Goal: Task Accomplishment & Management: Complete application form

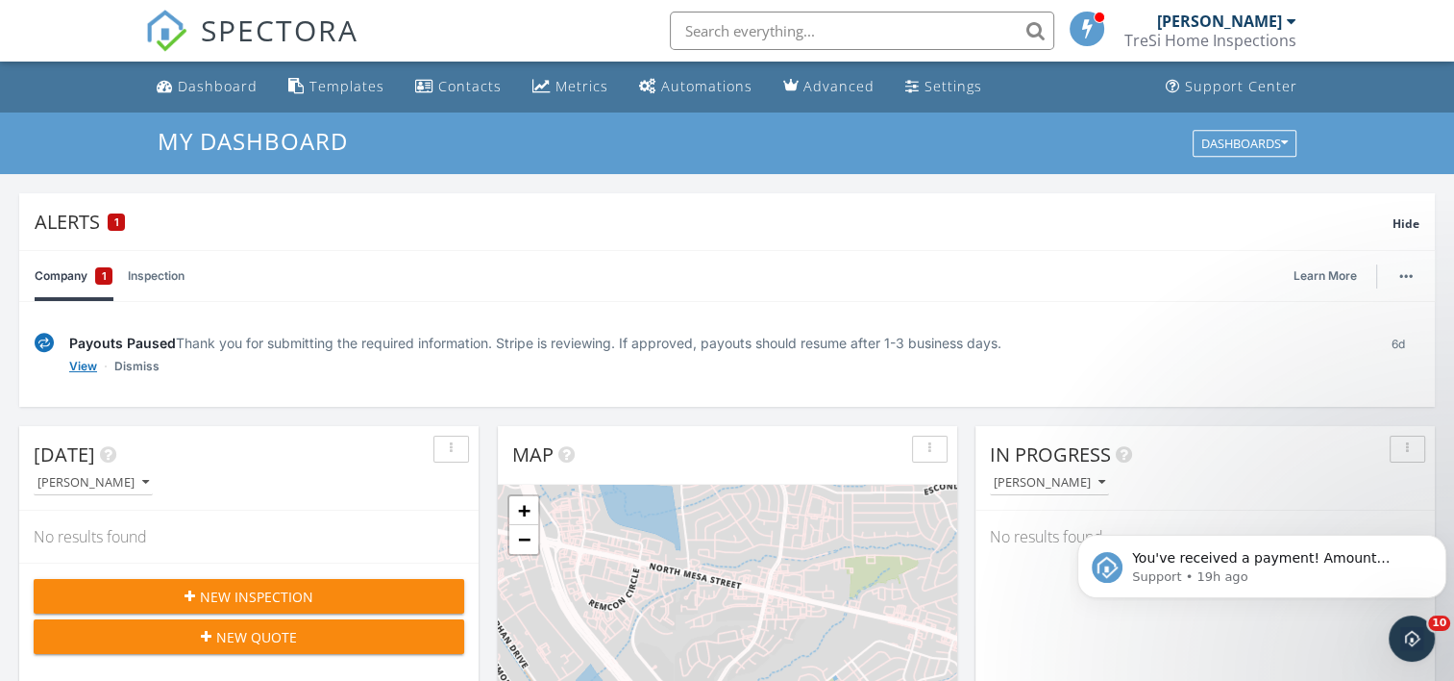
click at [84, 367] on link "View" at bounding box center [83, 366] width 28 height 19
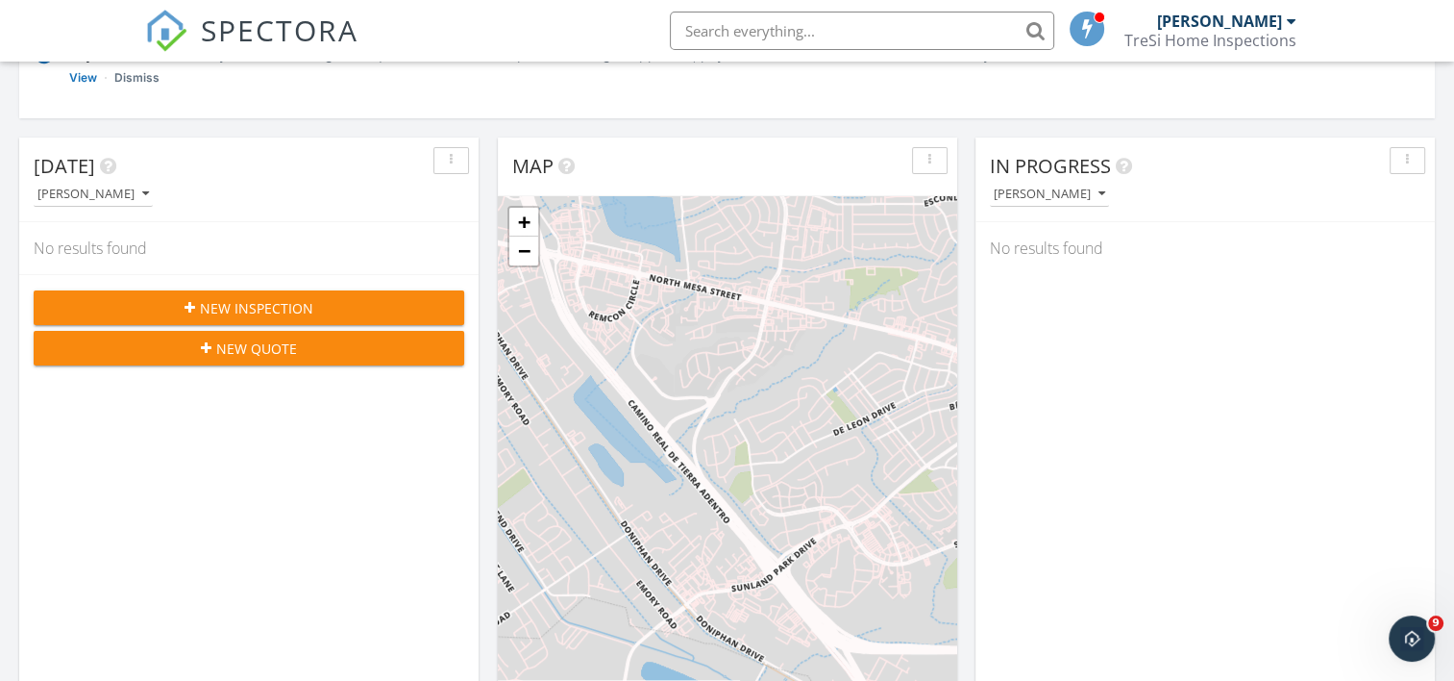
click at [235, 310] on span "New Inspection" at bounding box center [256, 308] width 113 height 20
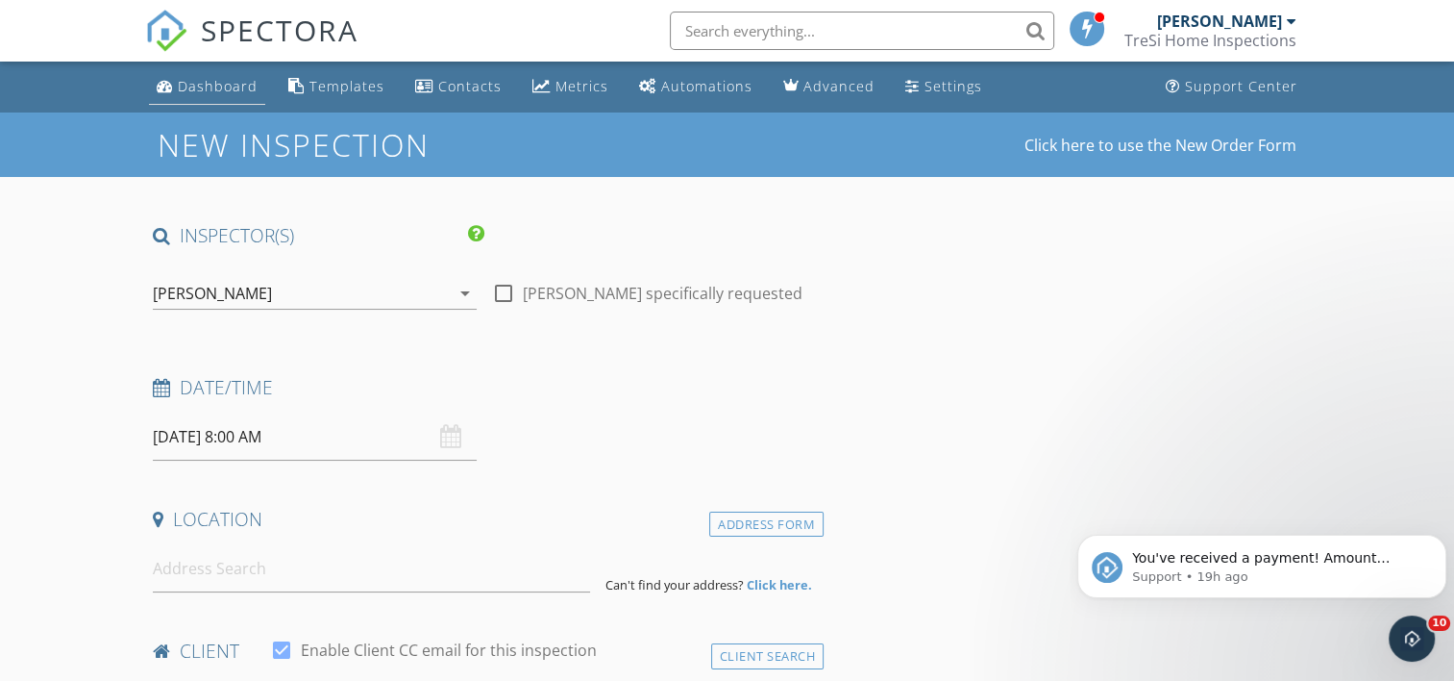
click at [202, 89] on div "Dashboard" at bounding box center [218, 86] width 80 height 18
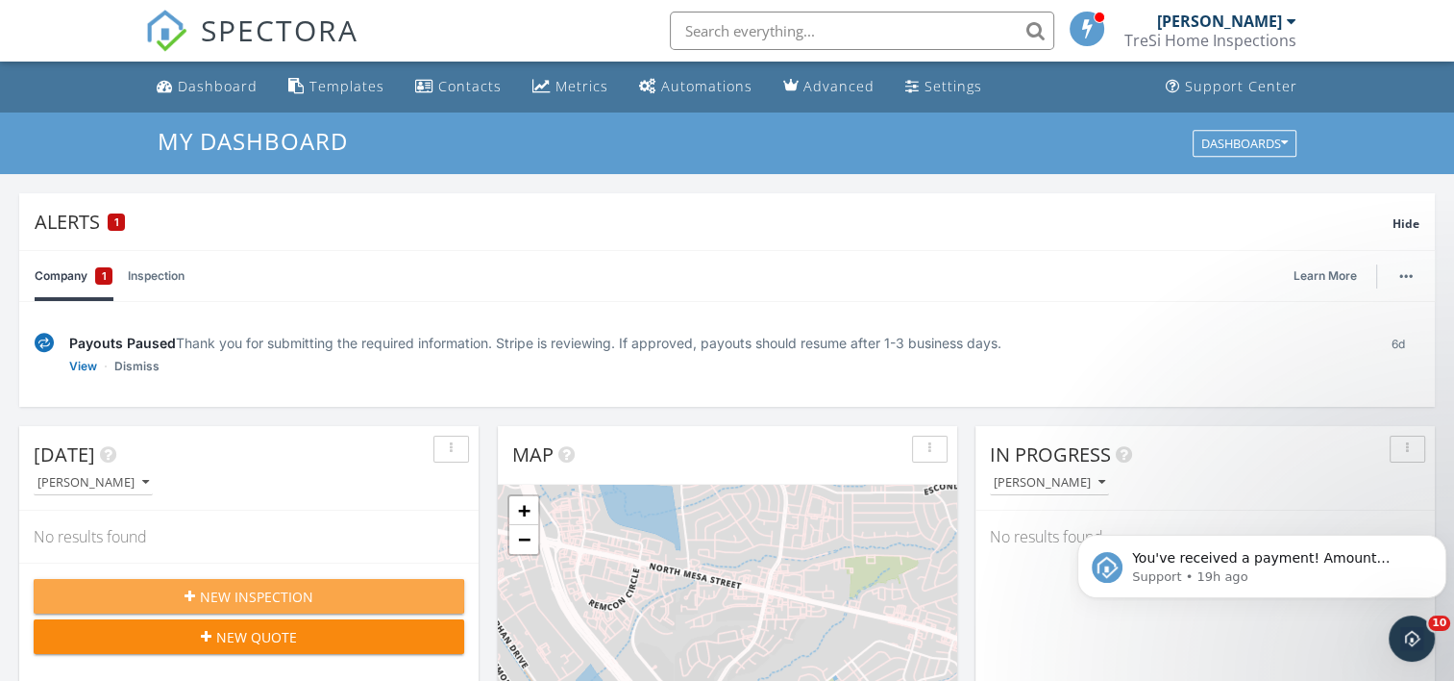
click at [208, 586] on span "New Inspection" at bounding box center [256, 596] width 113 height 20
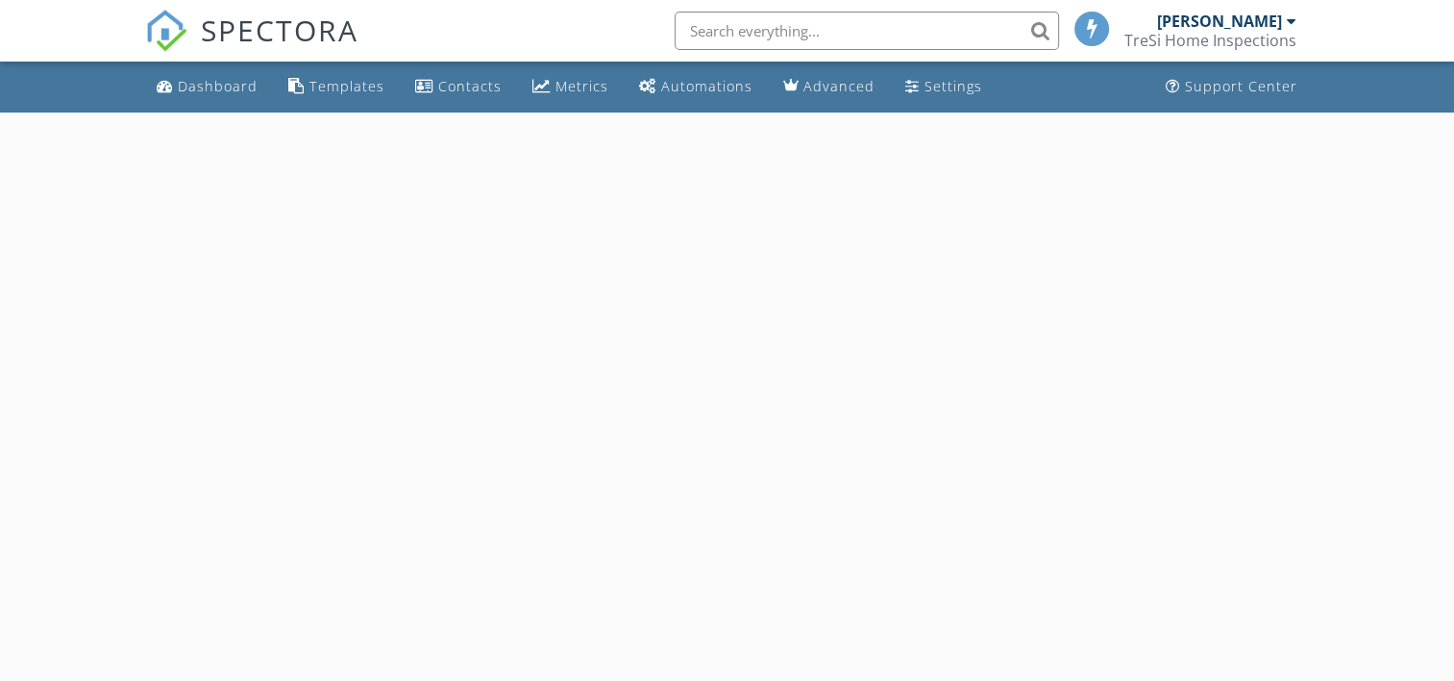
select select "8"
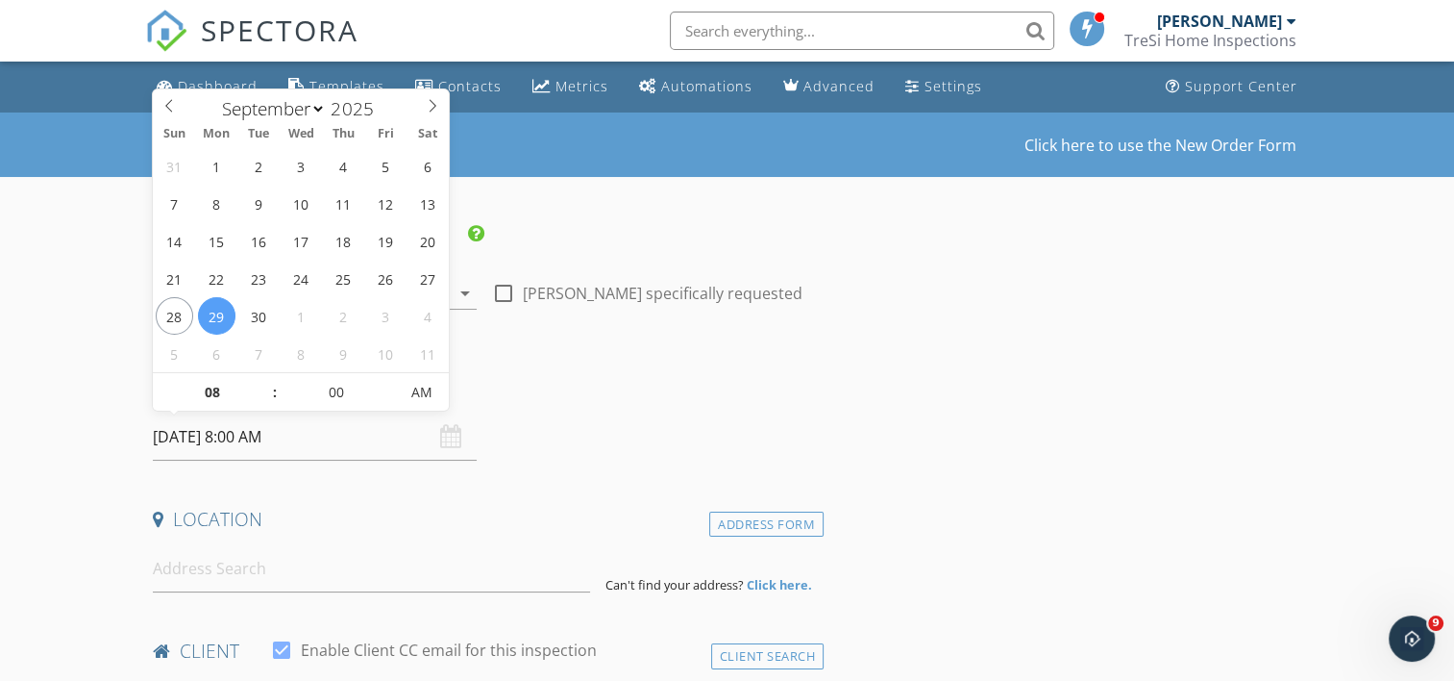
click at [193, 432] on input "[DATE] 8:00 AM" at bounding box center [315, 436] width 324 height 47
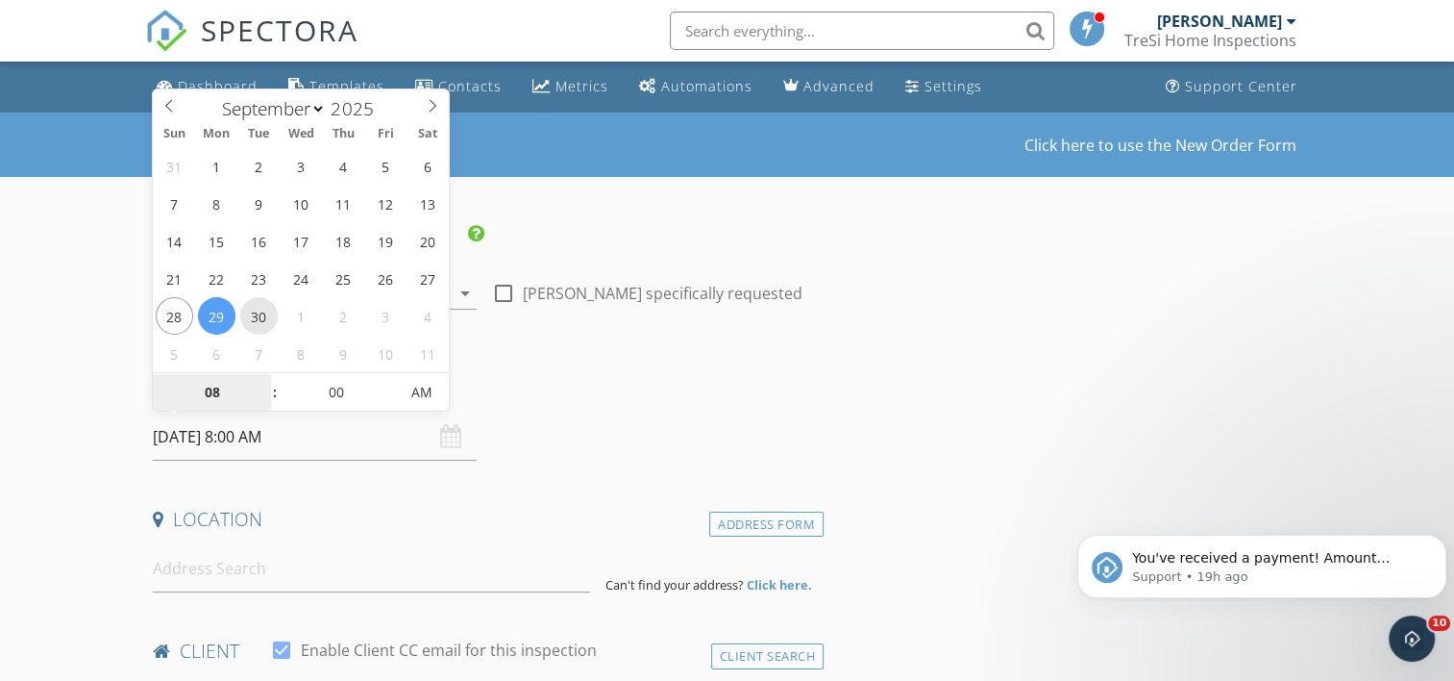
type input "[DATE] 8:00 AM"
type input "09"
type input "[DATE] 9:00 AM"
click at [267, 378] on span at bounding box center [264, 382] width 13 height 19
type input "10"
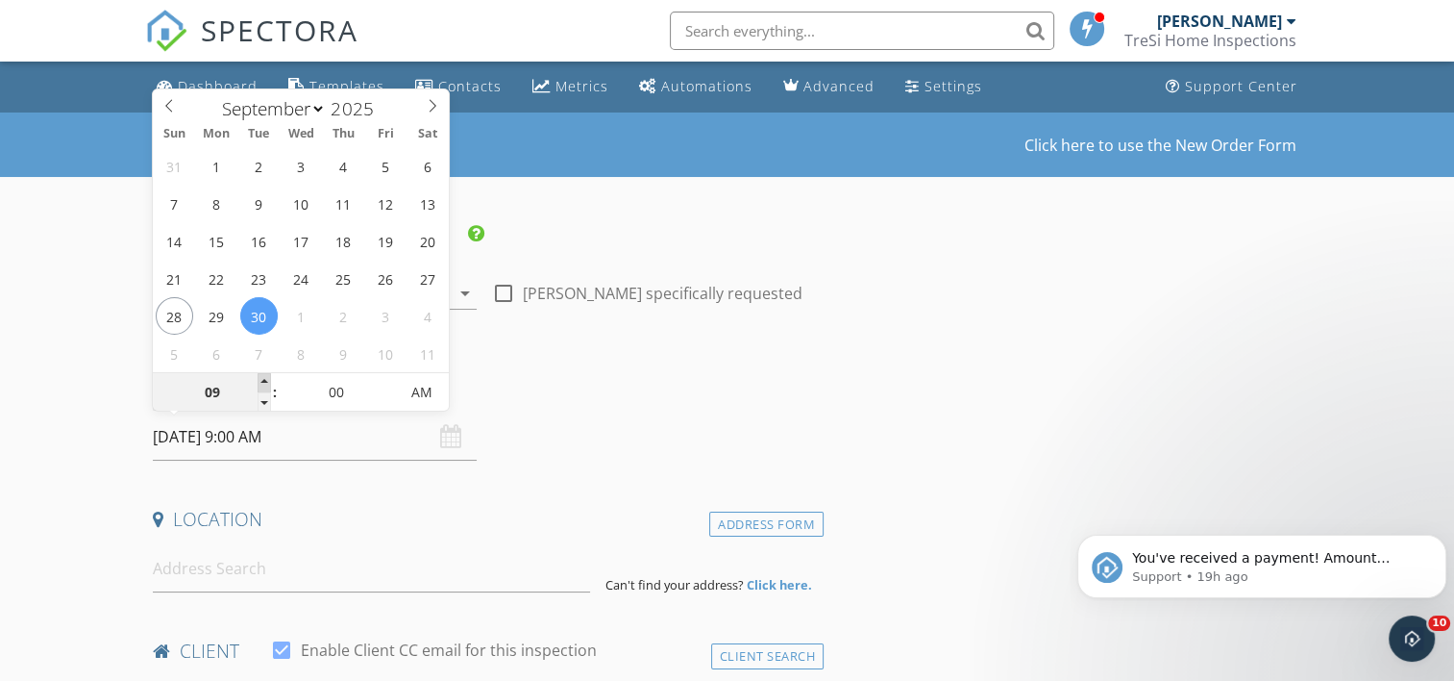
type input "[DATE] 10:00 AM"
click at [267, 378] on span at bounding box center [264, 382] width 13 height 19
type input "11"
type input "[DATE] 11:00 AM"
click at [267, 378] on span at bounding box center [264, 382] width 13 height 19
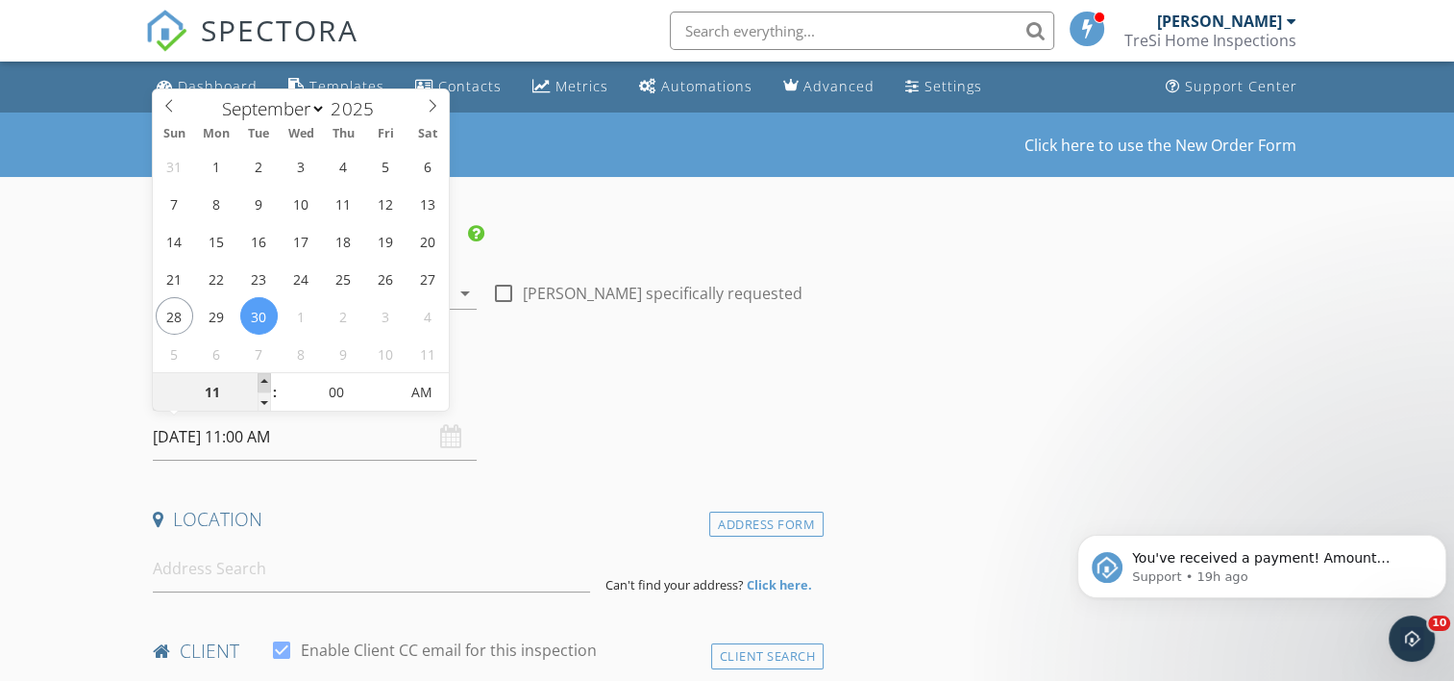
type input "12"
type input "09/30/2025 12:00 PM"
click at [267, 378] on span at bounding box center [264, 382] width 13 height 19
type input "05"
type input "09/30/2025 12:05 PM"
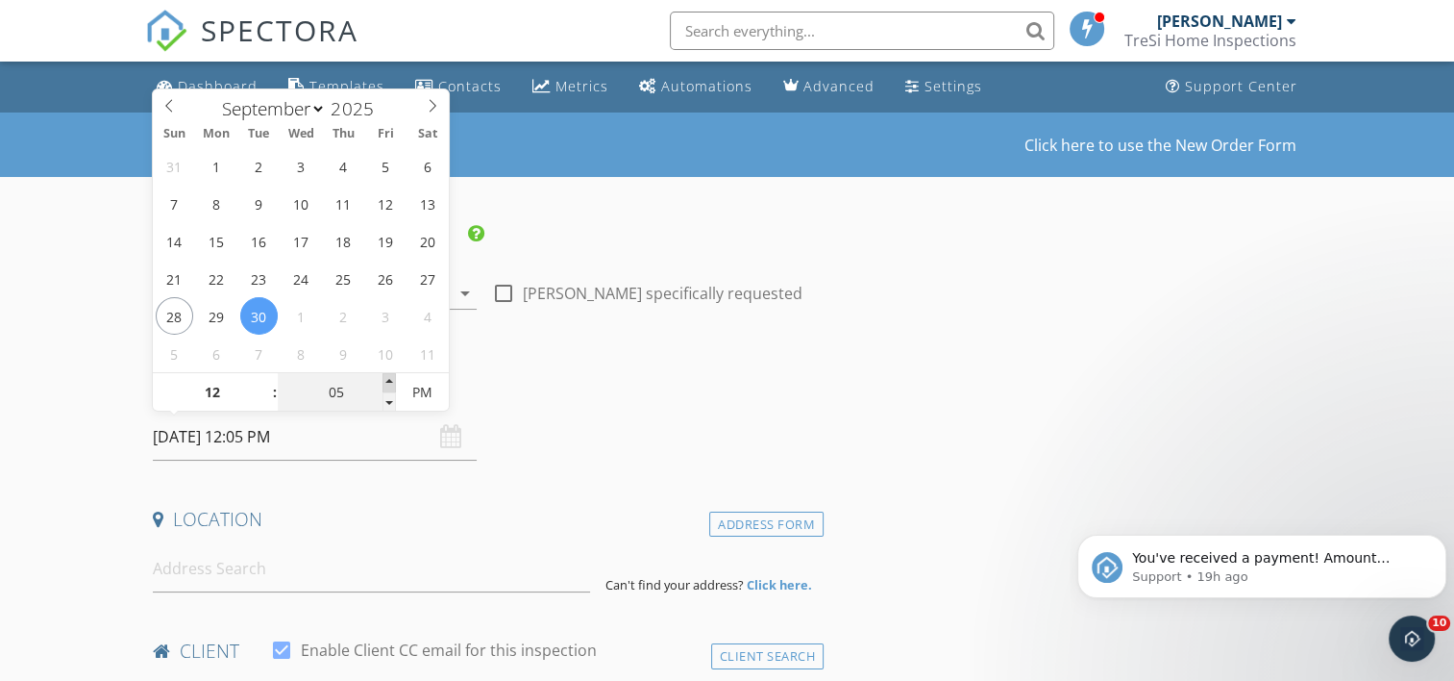
click at [393, 384] on span at bounding box center [389, 382] width 13 height 19
type input "10"
type input "09/30/2025 12:10 PM"
click at [393, 384] on span at bounding box center [389, 382] width 13 height 19
type input "15"
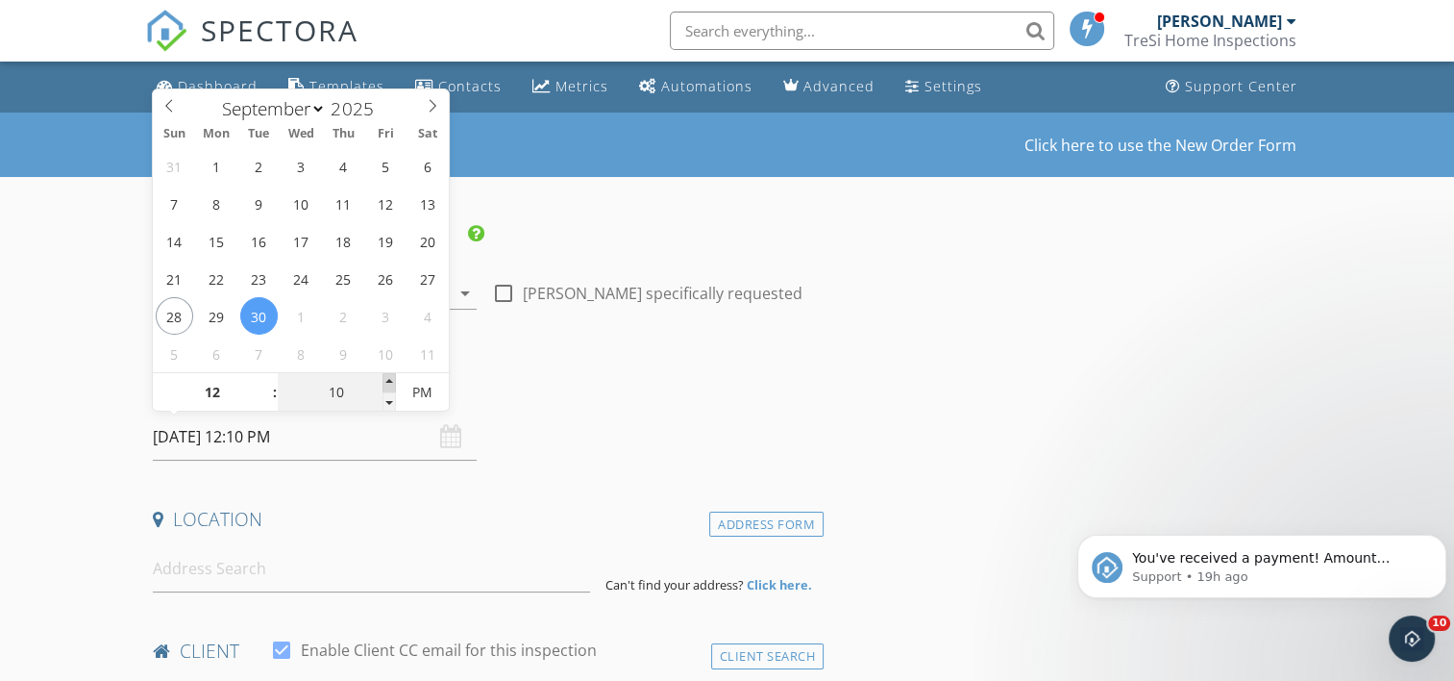
type input "09/30/2025 12:15 PM"
click at [393, 384] on span at bounding box center [389, 382] width 13 height 19
type input "20"
type input "09/30/2025 12:20 PM"
click at [393, 384] on span at bounding box center [389, 382] width 13 height 19
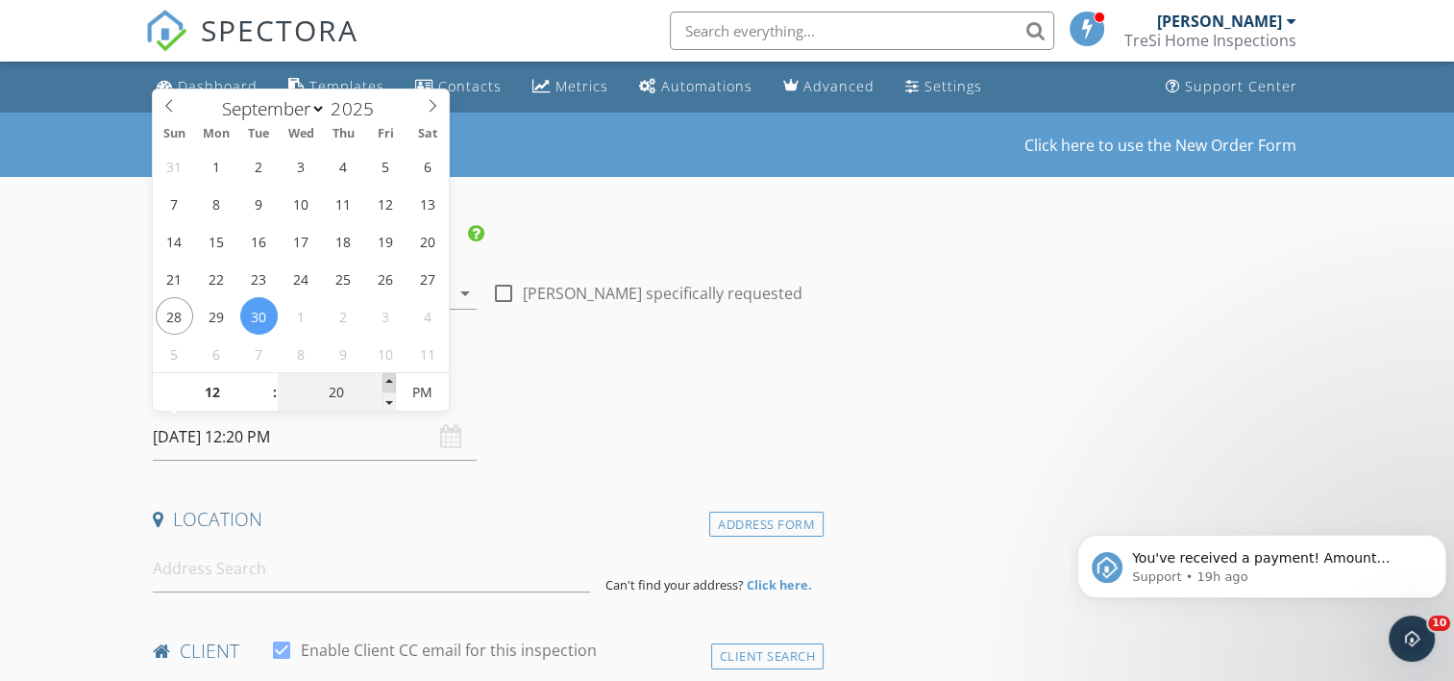
type input "25"
type input "09/30/2025 12:25 PM"
click at [393, 384] on span at bounding box center [389, 382] width 13 height 19
type input "30"
type input "[DATE] 12:30 PM"
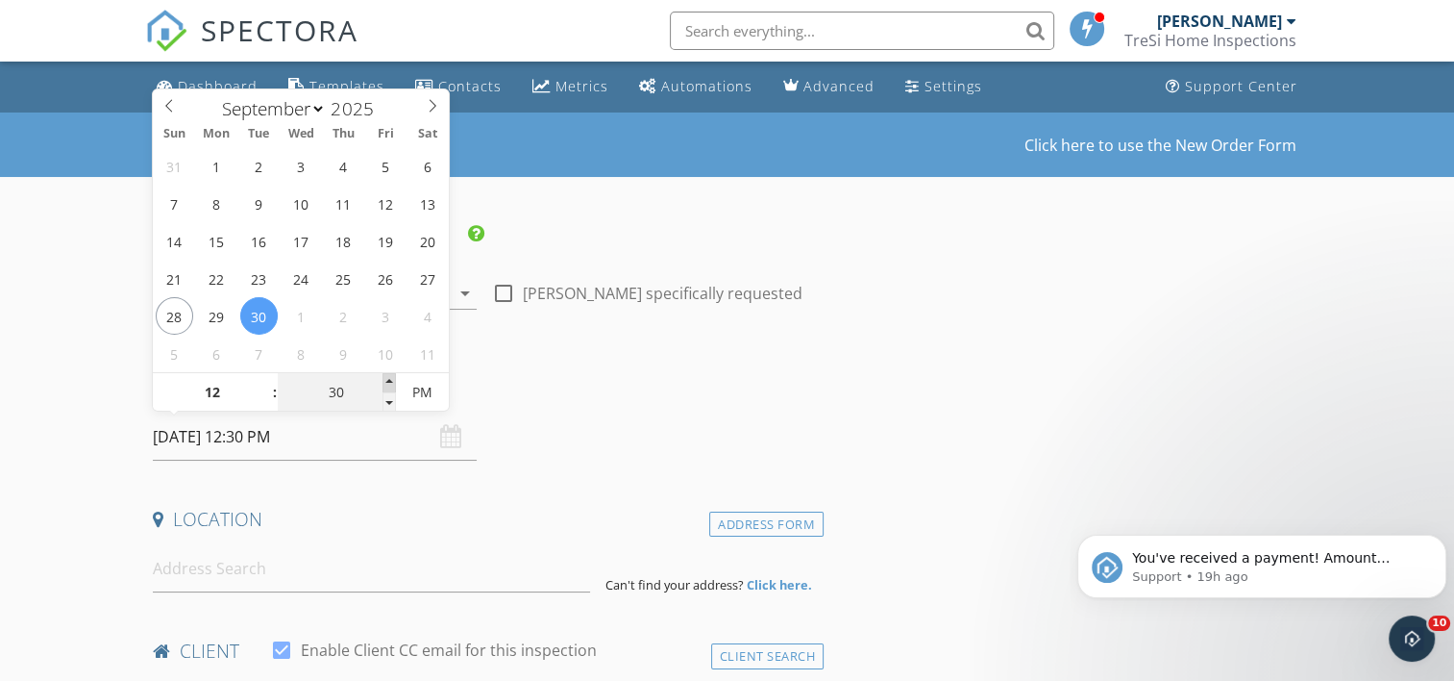
click at [393, 384] on span at bounding box center [389, 382] width 13 height 19
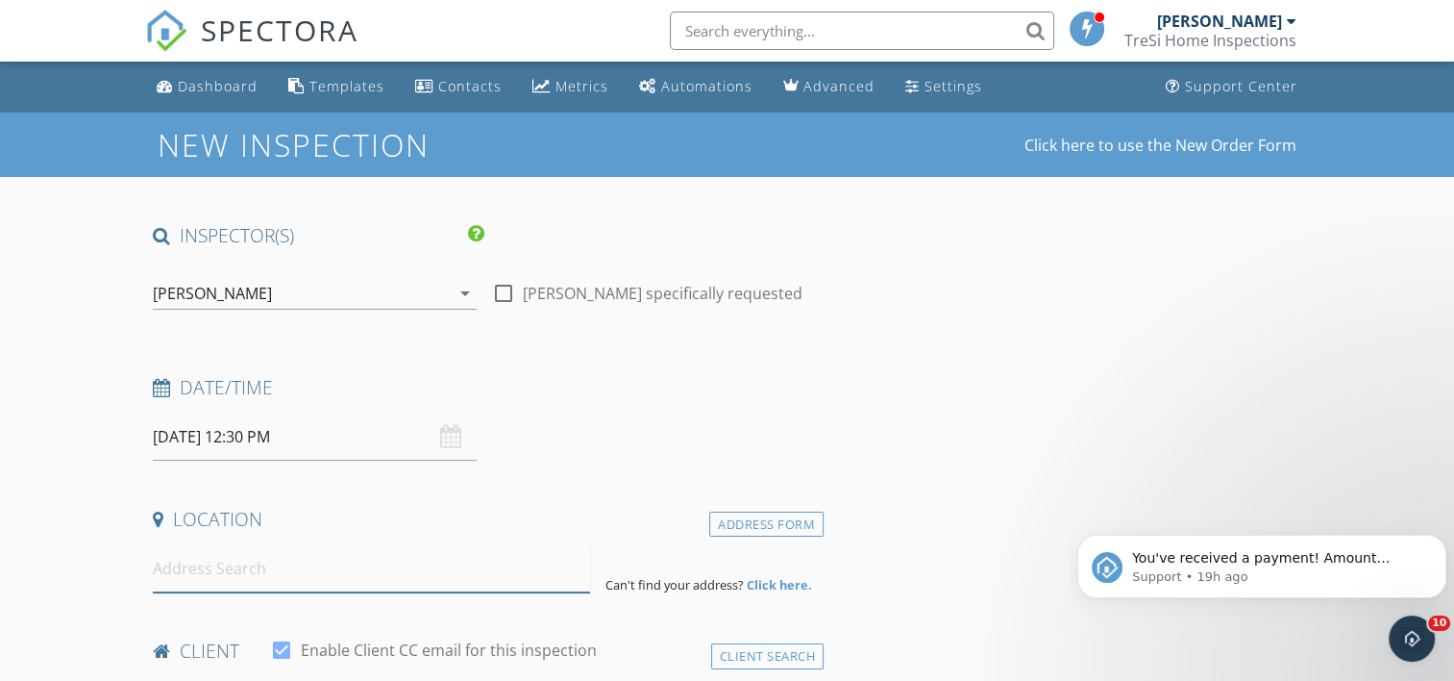
click at [207, 575] on input at bounding box center [371, 568] width 437 height 47
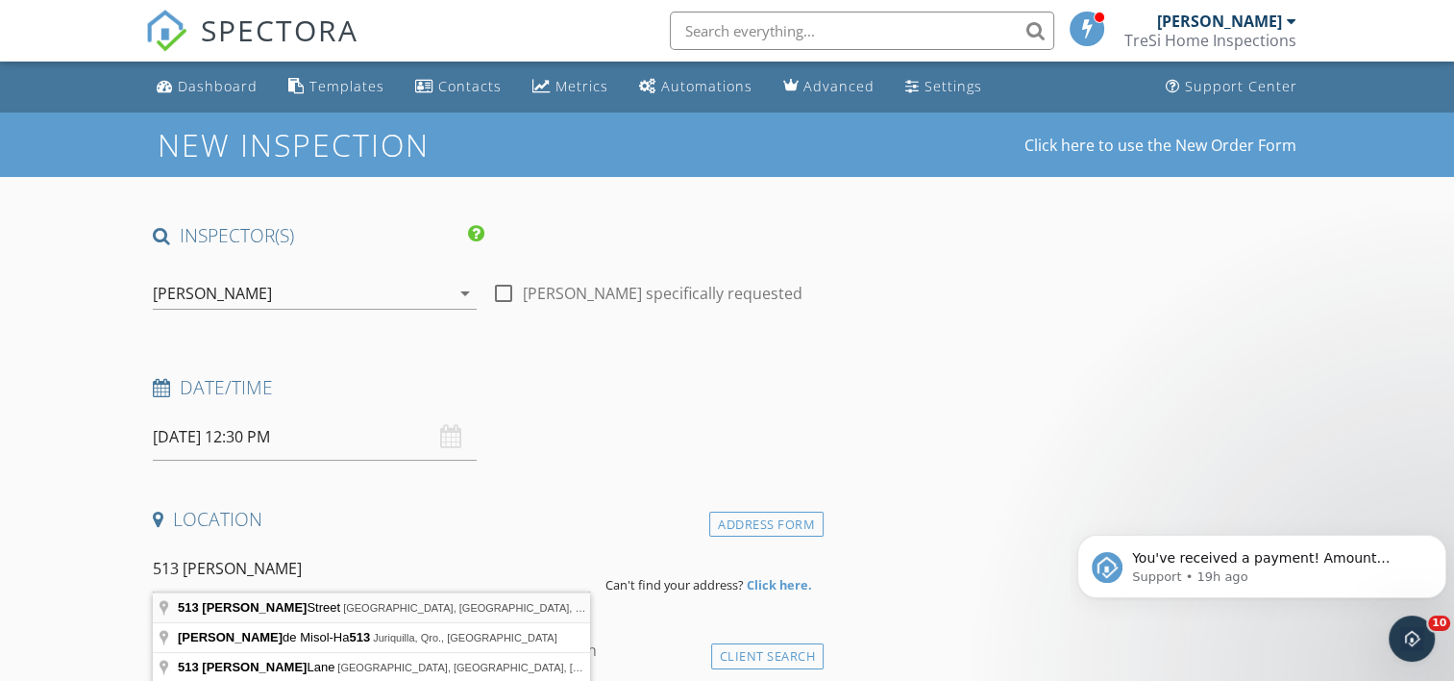
type input "513 Cascada Street, El Paso, TX, USA"
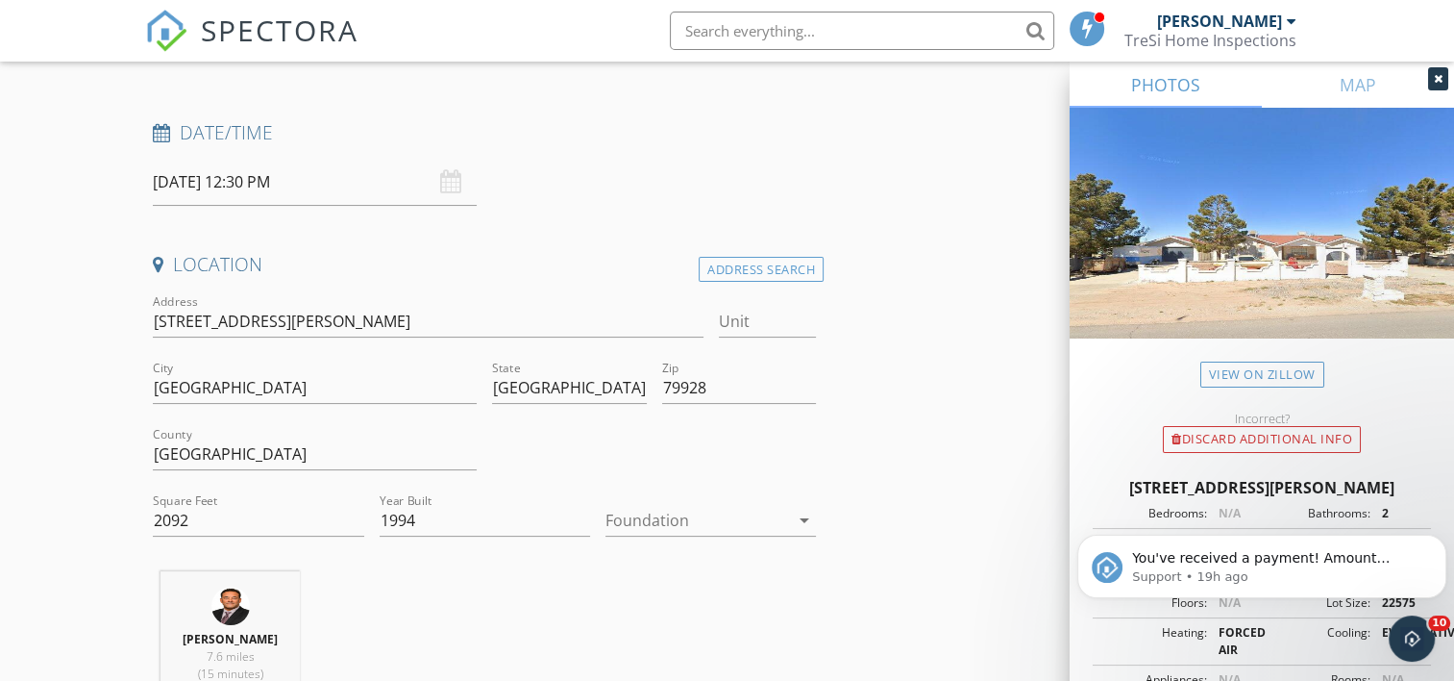
scroll to position [288, 0]
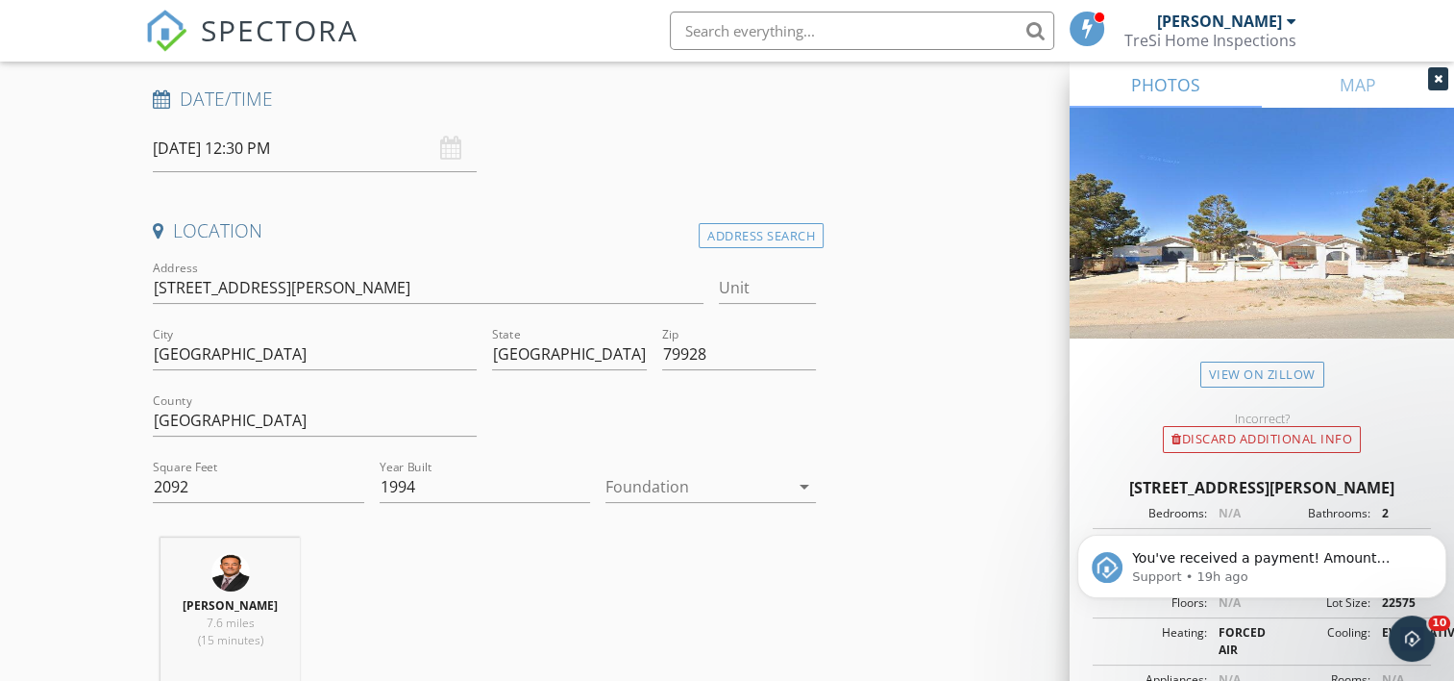
click at [728, 482] on div at bounding box center [698, 486] width 184 height 31
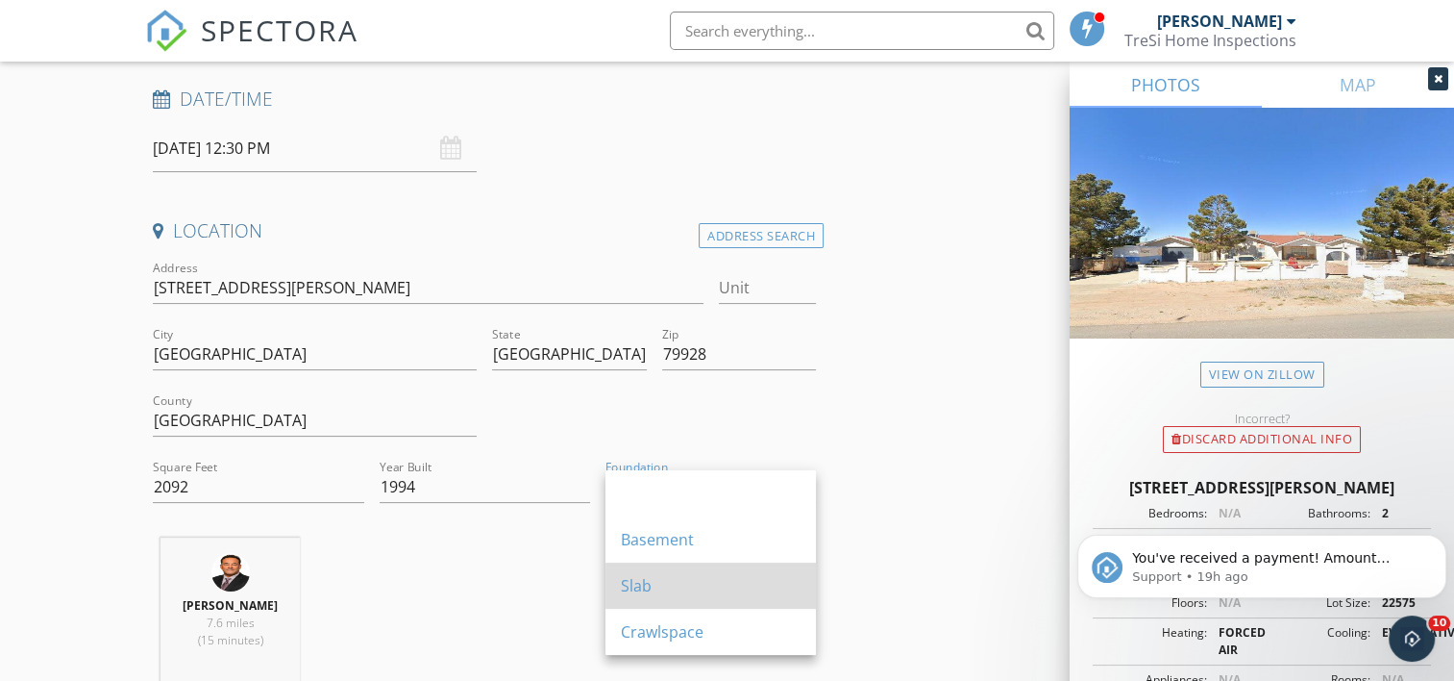
click at [681, 579] on div "Slab" at bounding box center [711, 585] width 180 height 23
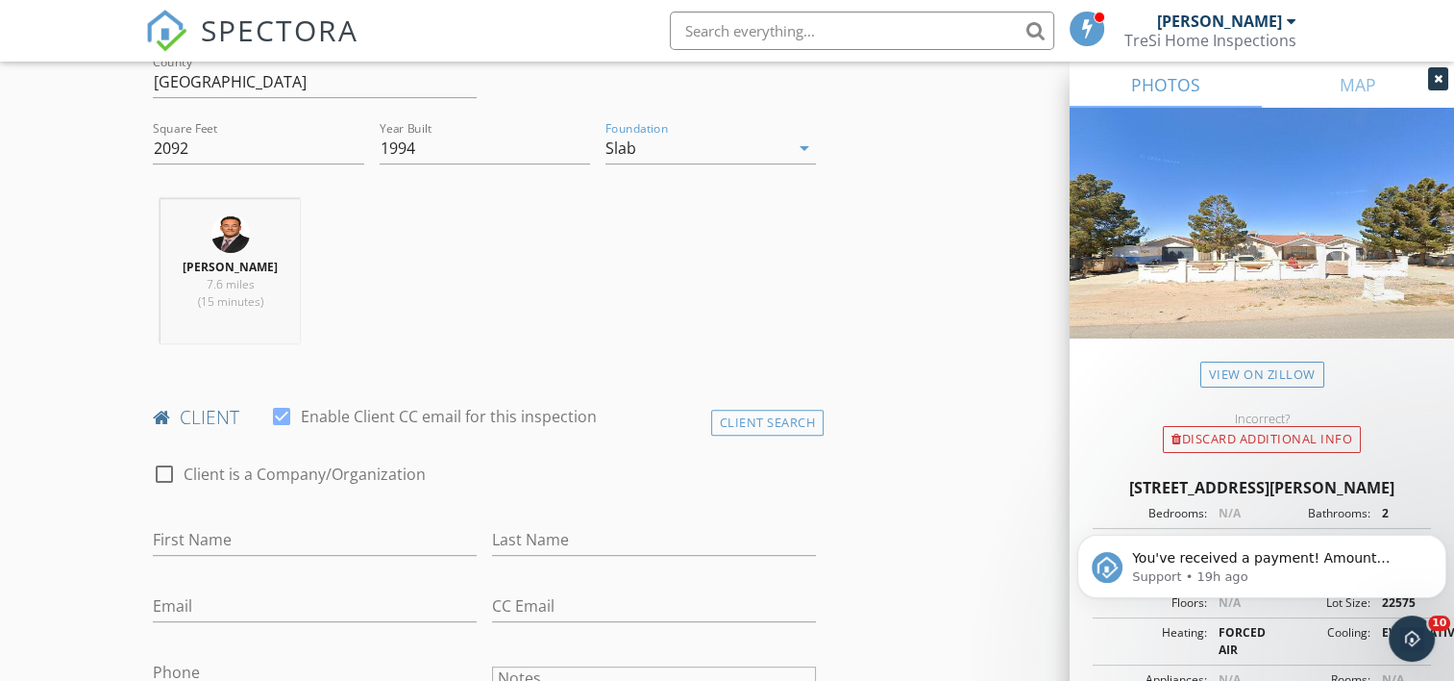
scroll to position [673, 0]
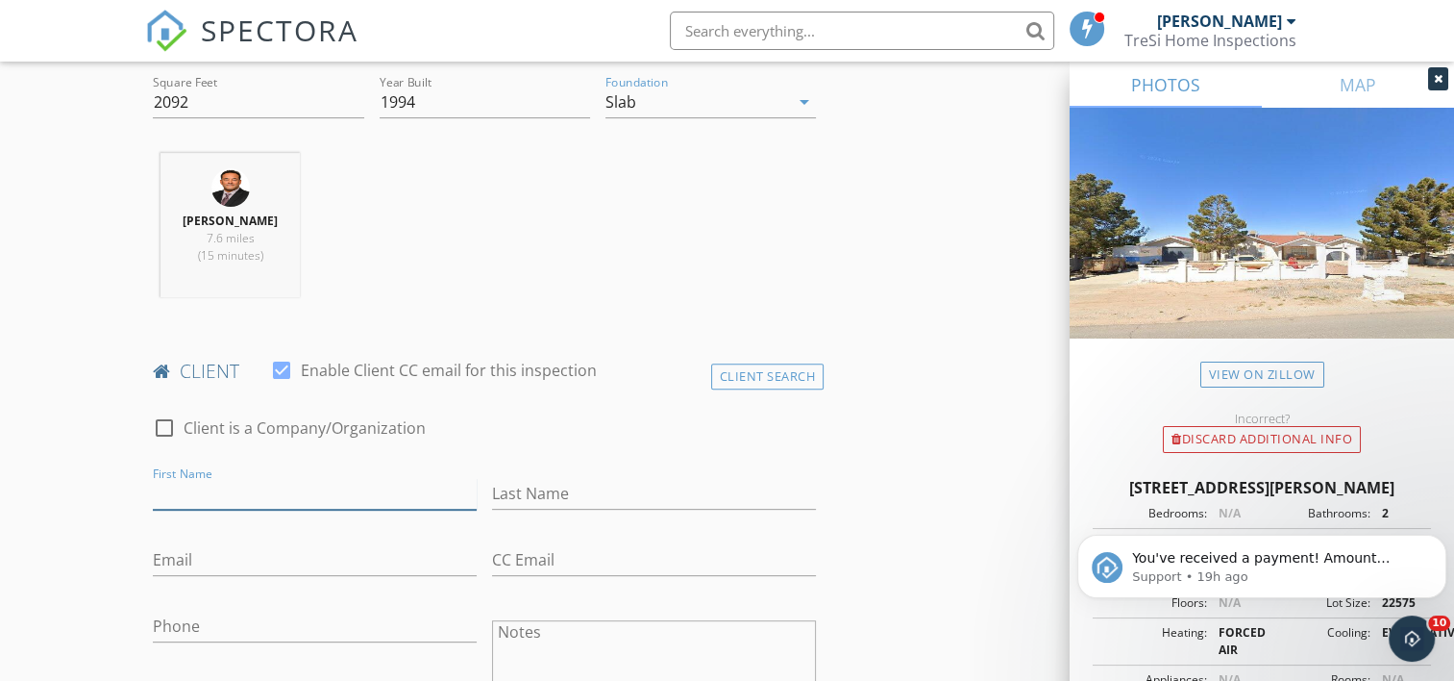
click at [277, 500] on input "First Name" at bounding box center [315, 494] width 324 height 32
type input "[PERSON_NAME] and [PERSON_NAME]"
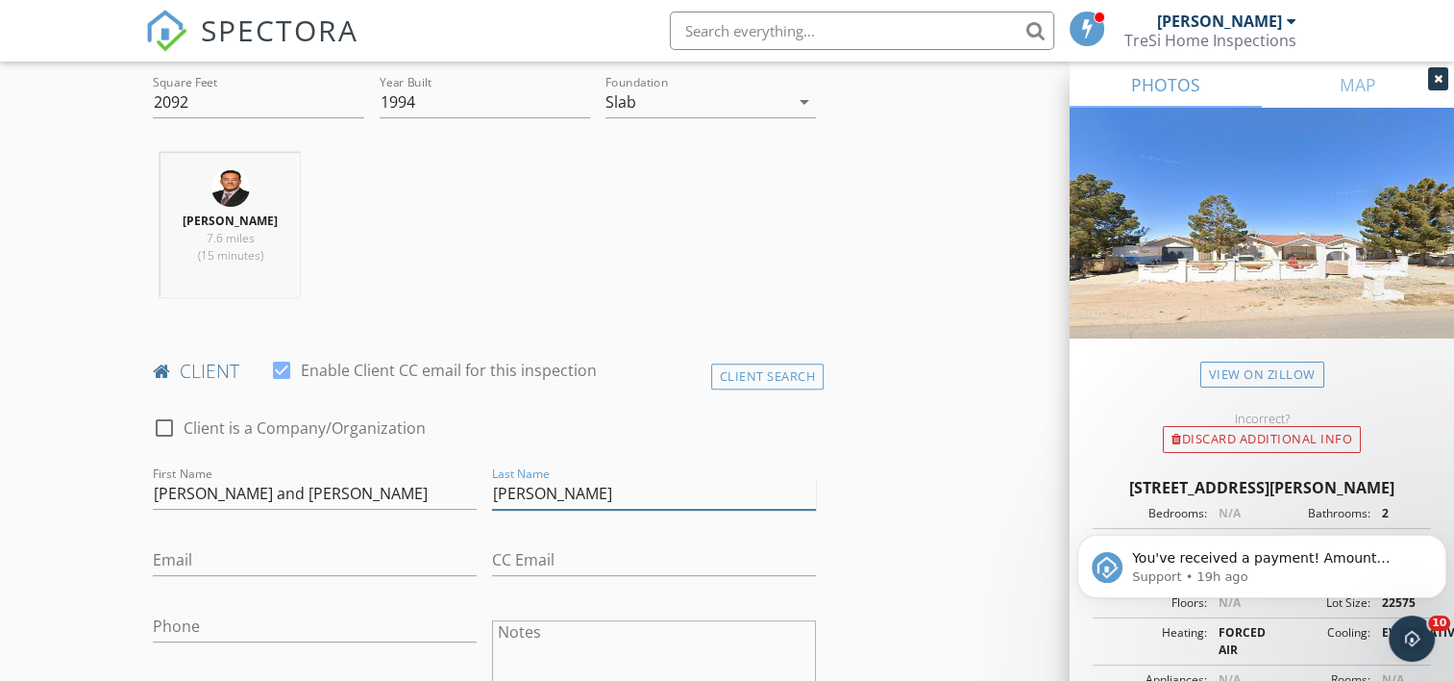
type input "[PERSON_NAME]"
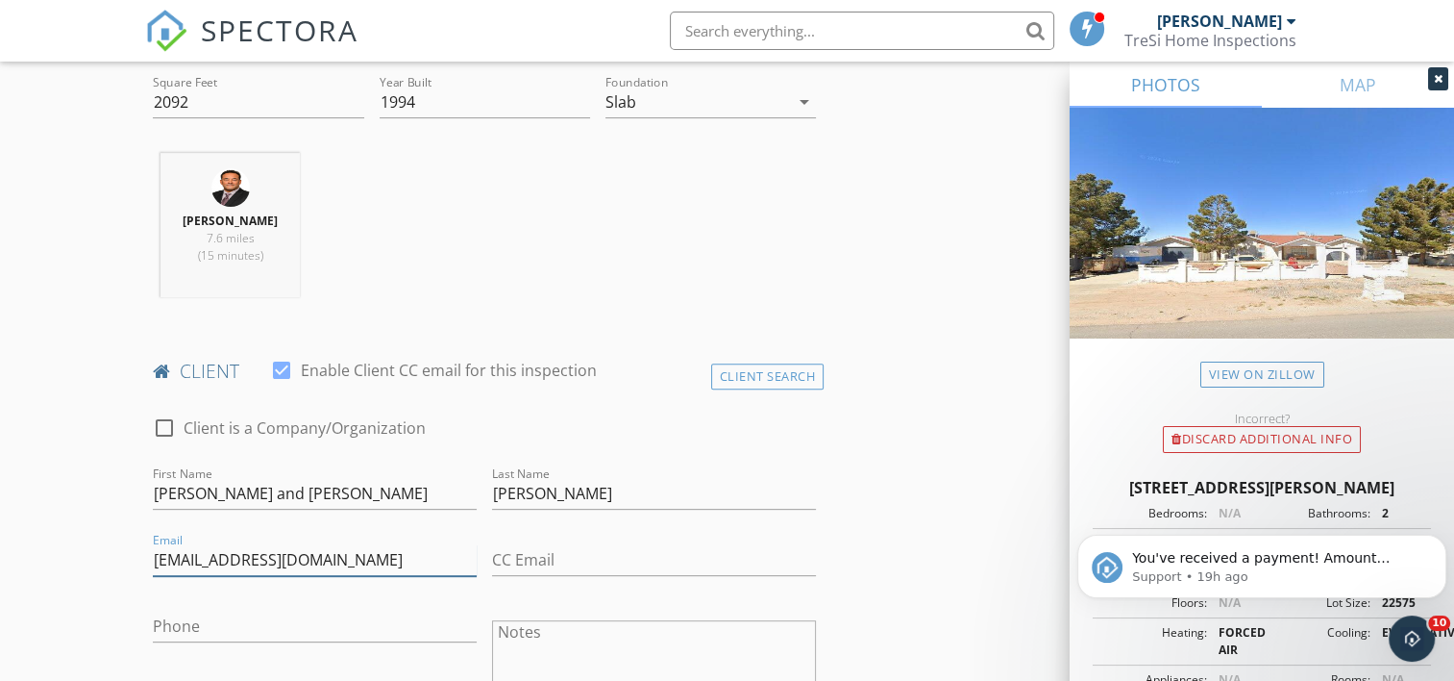
type input "[EMAIL_ADDRESS][DOMAIN_NAME]"
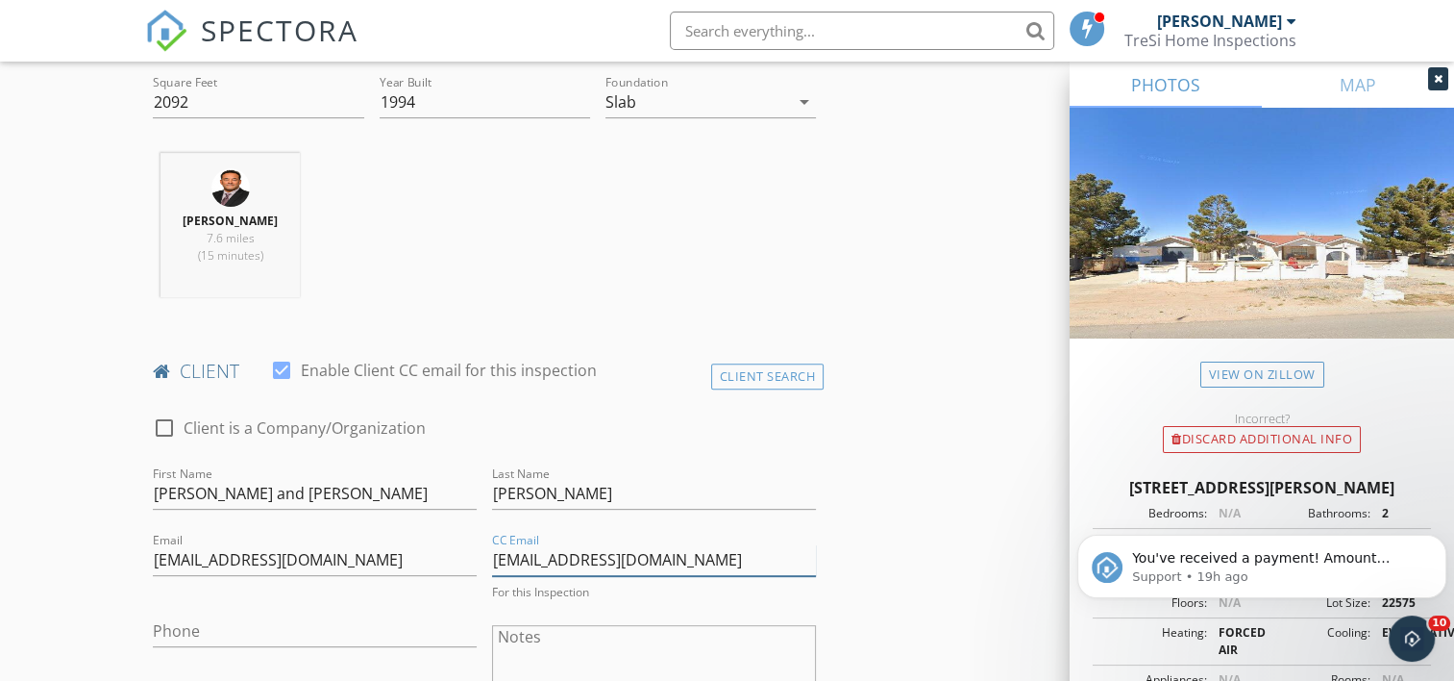
type input "[EMAIL_ADDRESS][DOMAIN_NAME]"
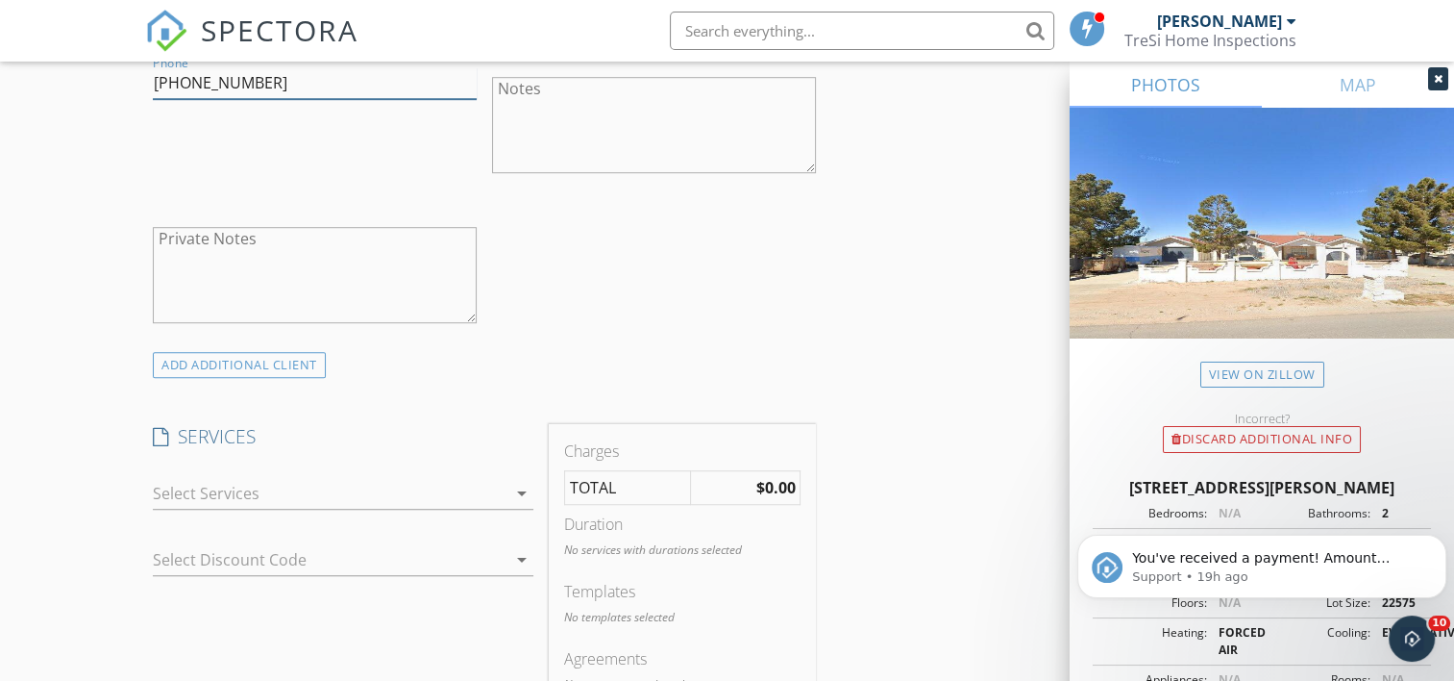
scroll to position [1250, 0]
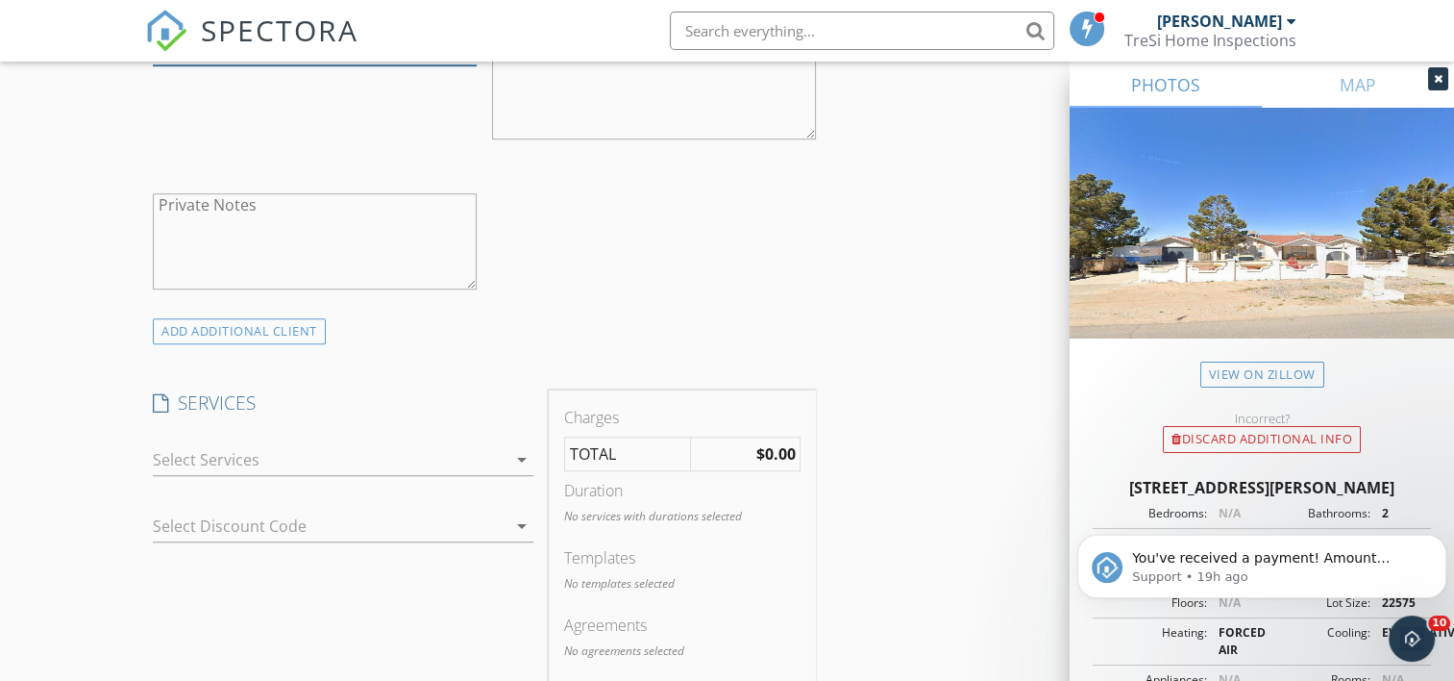
type input "[PHONE_NUMBER]"
click at [523, 462] on icon "arrow_drop_down" at bounding box center [521, 459] width 23 height 23
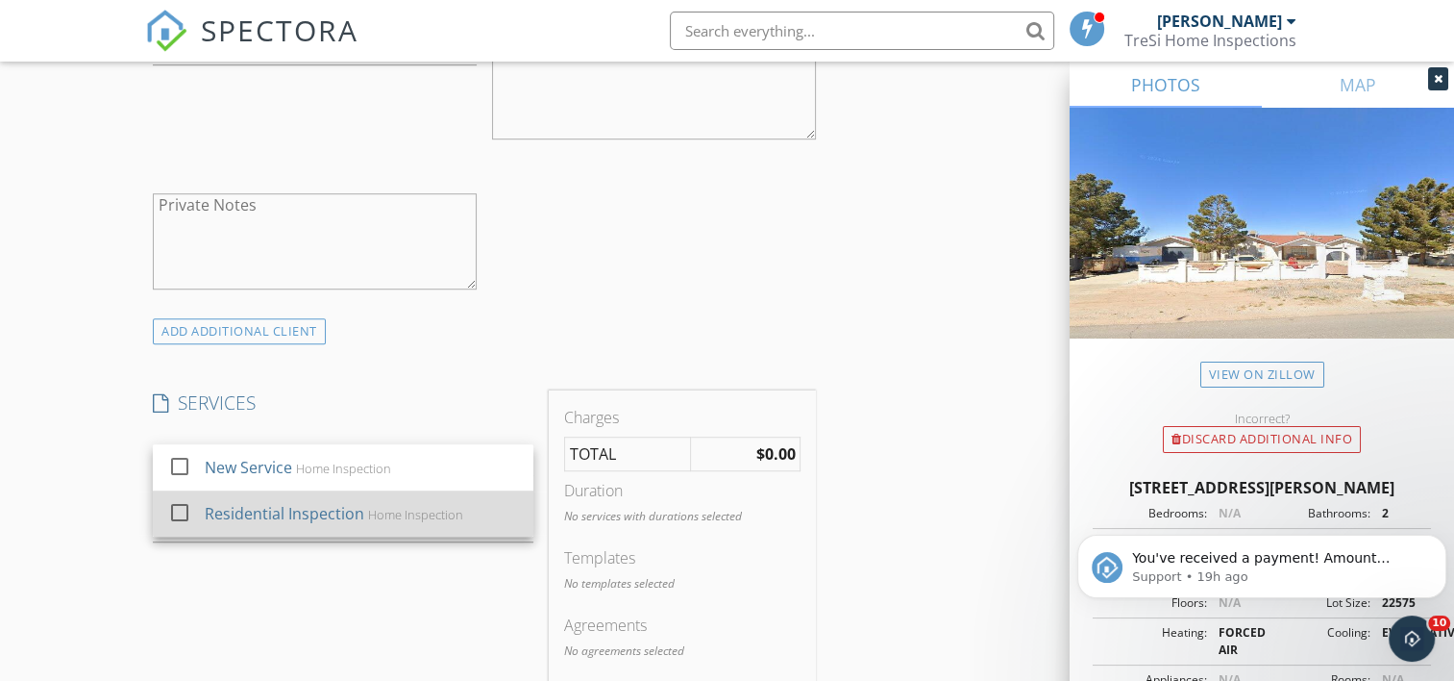
click at [170, 512] on div at bounding box center [179, 512] width 33 height 33
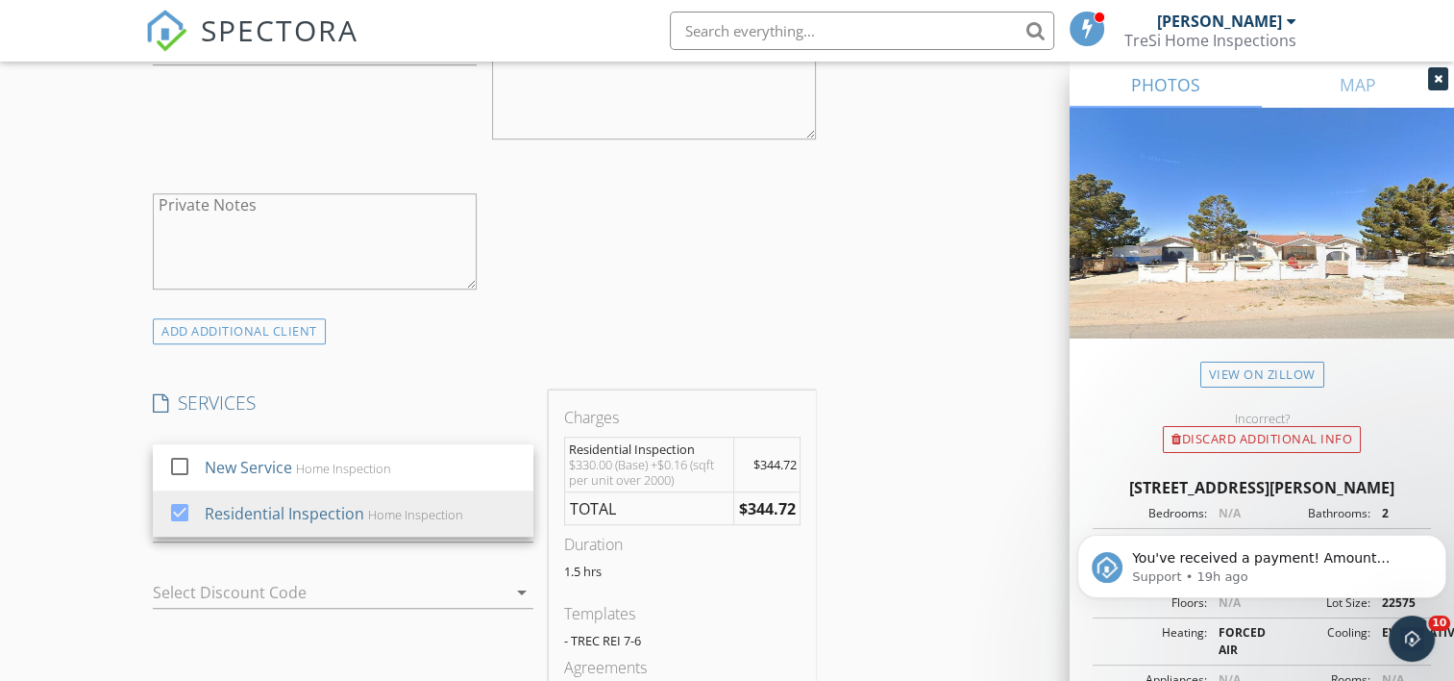
scroll to position [1442, 0]
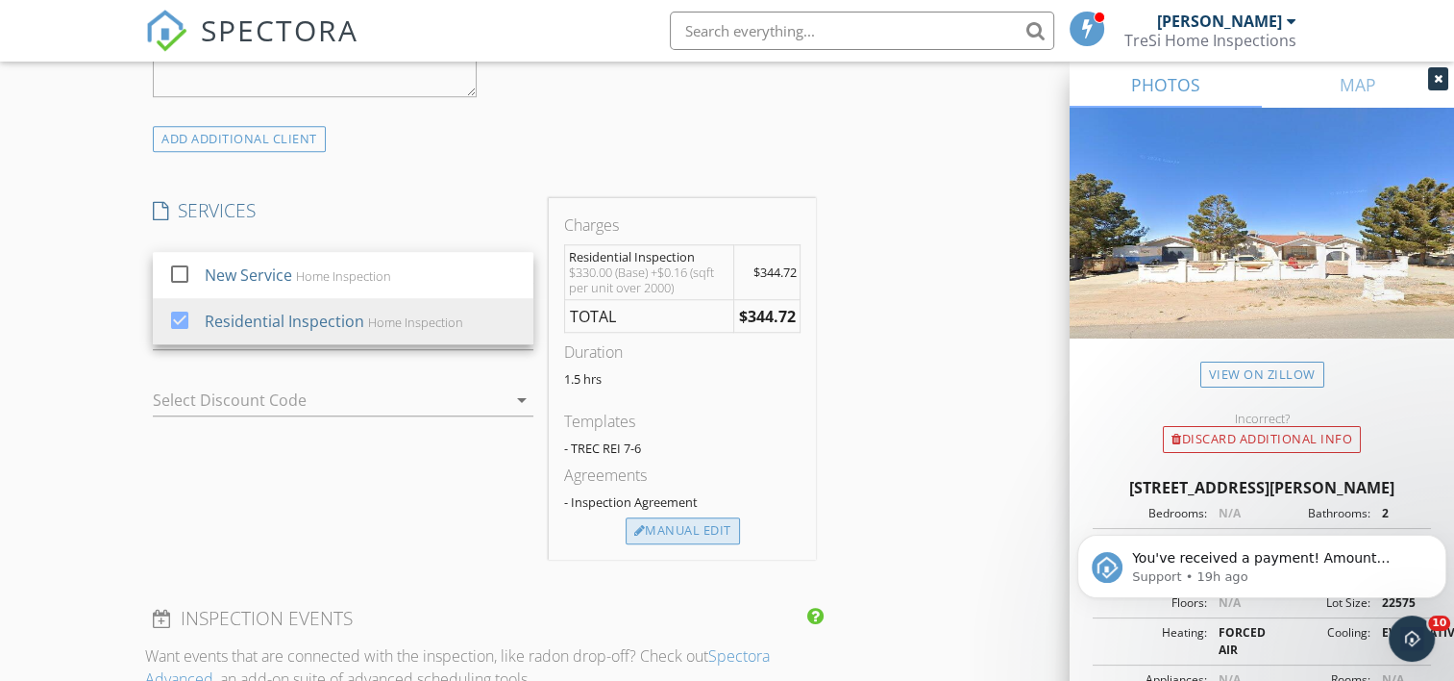
click at [662, 523] on div "Manual Edit" at bounding box center [683, 530] width 114 height 27
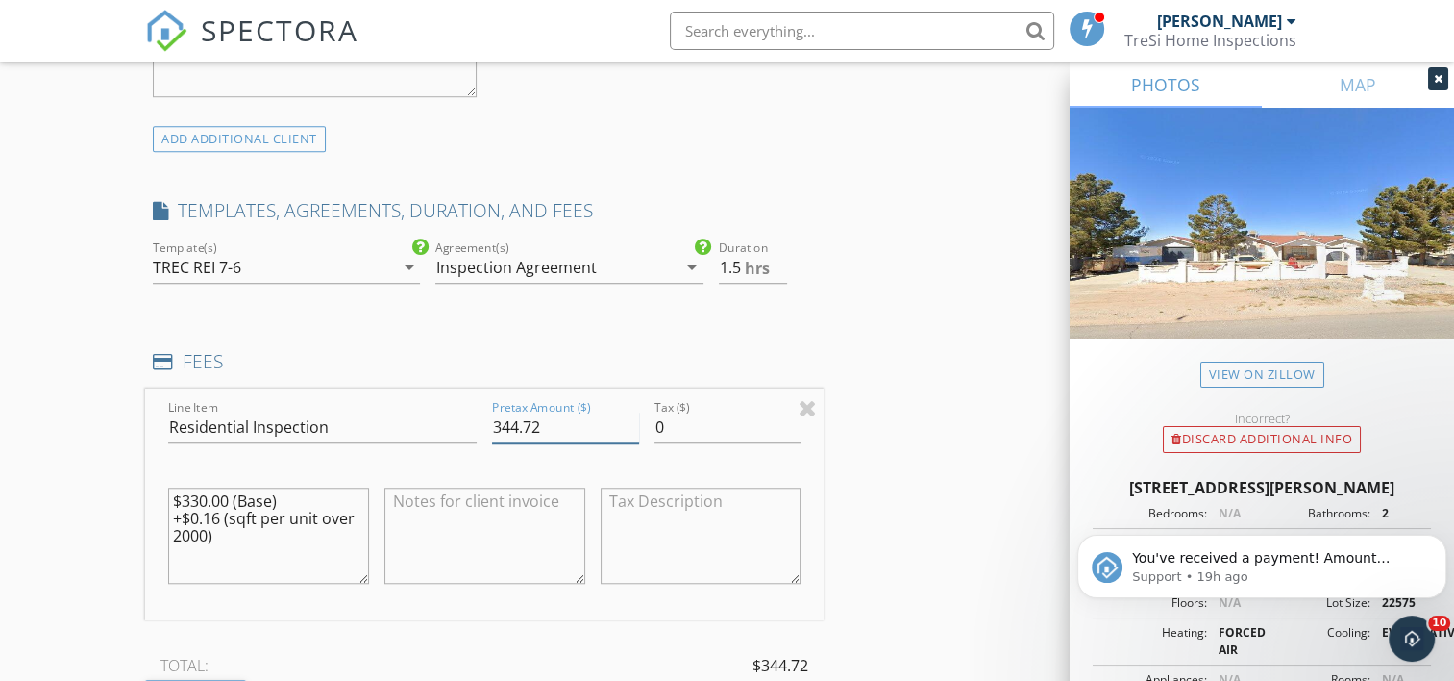
drag, startPoint x: 556, startPoint y: 423, endPoint x: 419, endPoint y: 412, distance: 136.9
click at [419, 412] on div "Line Item Residential Inspection Pretax Amount ($) 344.72 Tax ($) 0 $330.00 (Ba…" at bounding box center [484, 504] width 679 height 232
type input "330"
click at [625, 638] on div "Line Item Residential Inspection Pretax Amount ($) 330 Tax ($) 0 $330.00 (Base)…" at bounding box center [484, 551] width 679 height 326
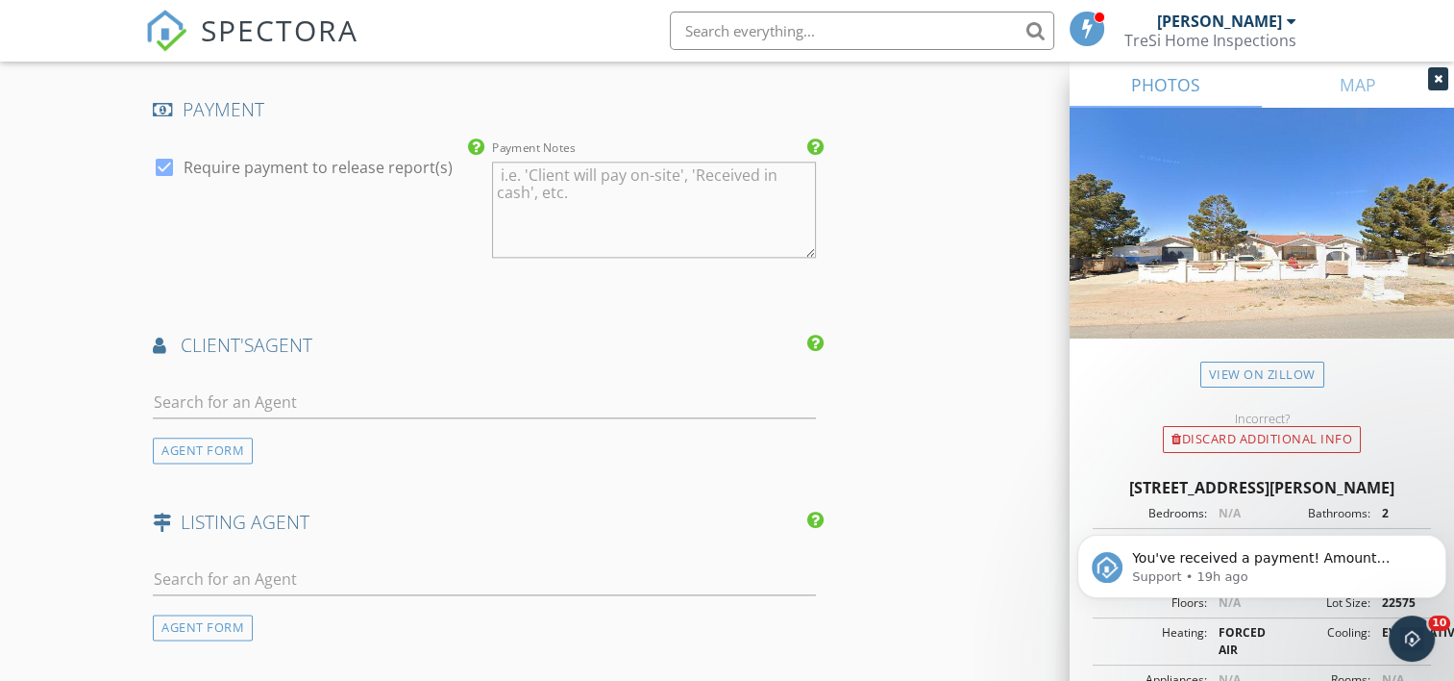
scroll to position [2307, 0]
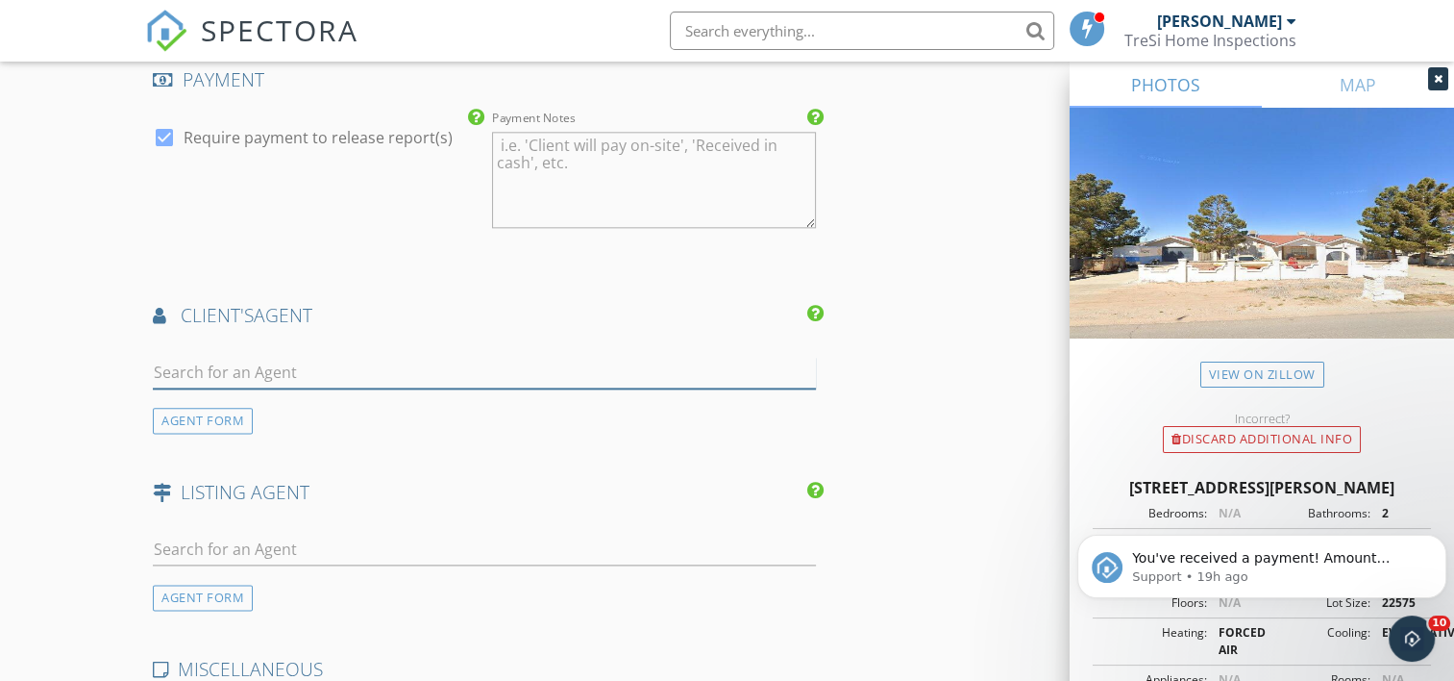
click at [314, 366] on input "text" at bounding box center [484, 373] width 663 height 32
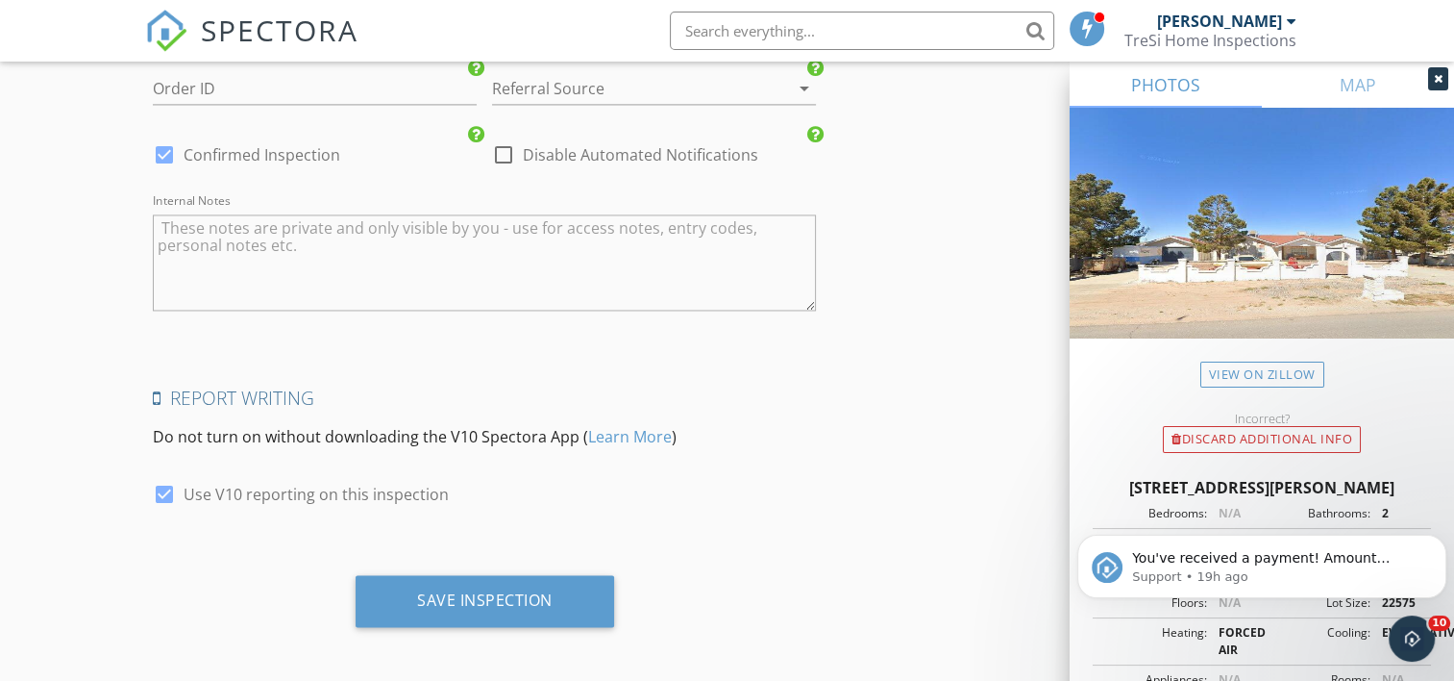
scroll to position [2945, 0]
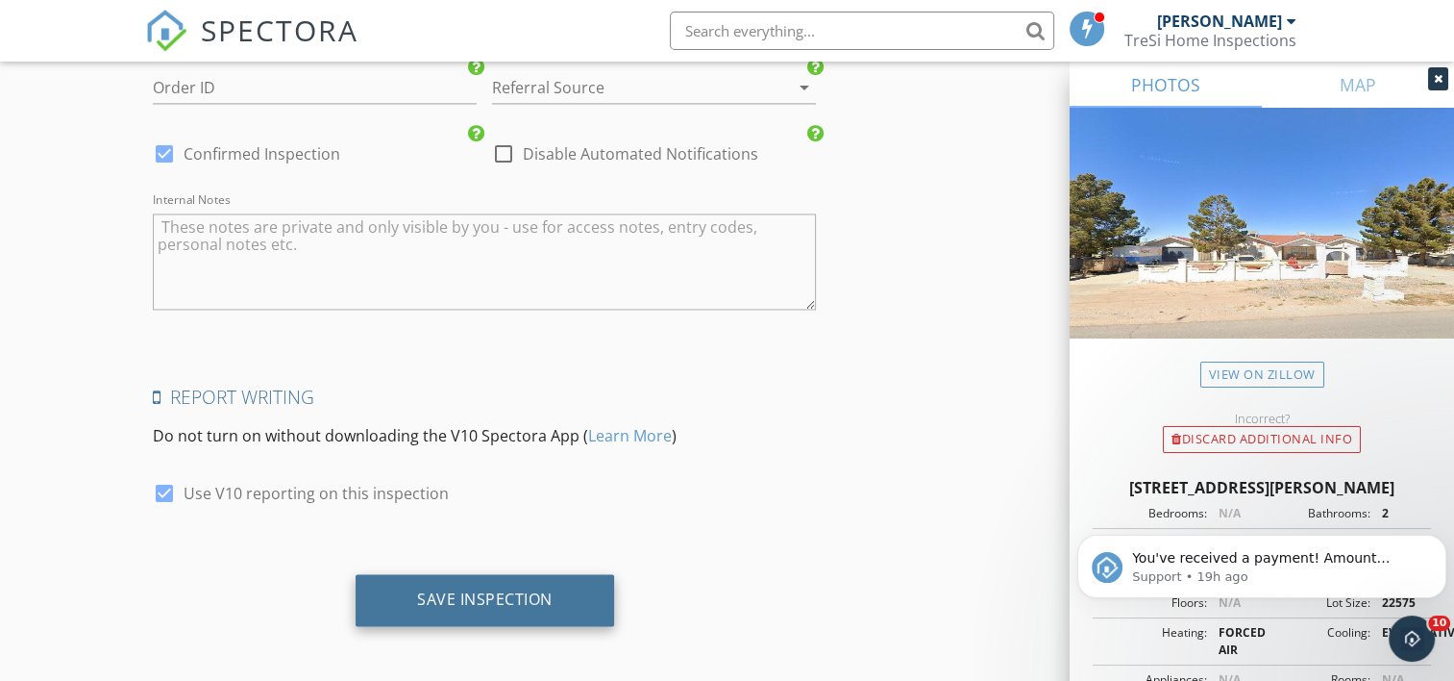
click at [506, 581] on div "Save Inspection" at bounding box center [485, 600] width 259 height 52
